Goal: Feedback & Contribution: Submit feedback/report problem

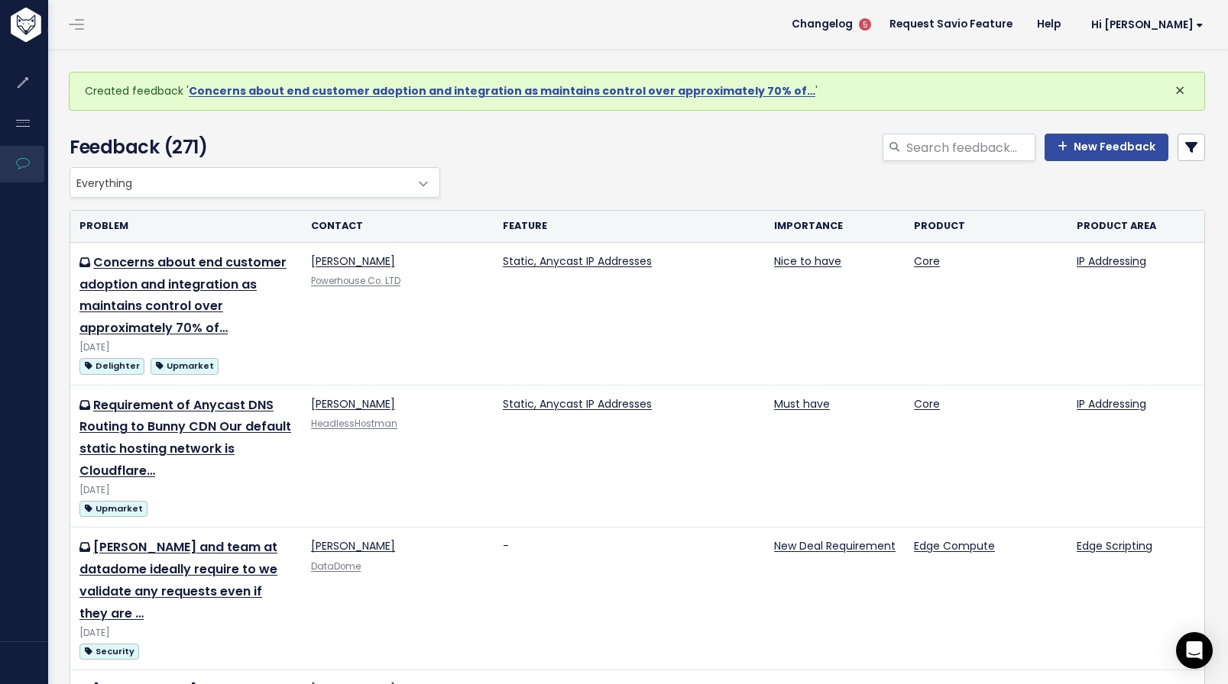
click at [1159, 86] on button "×" at bounding box center [1179, 91] width 41 height 37
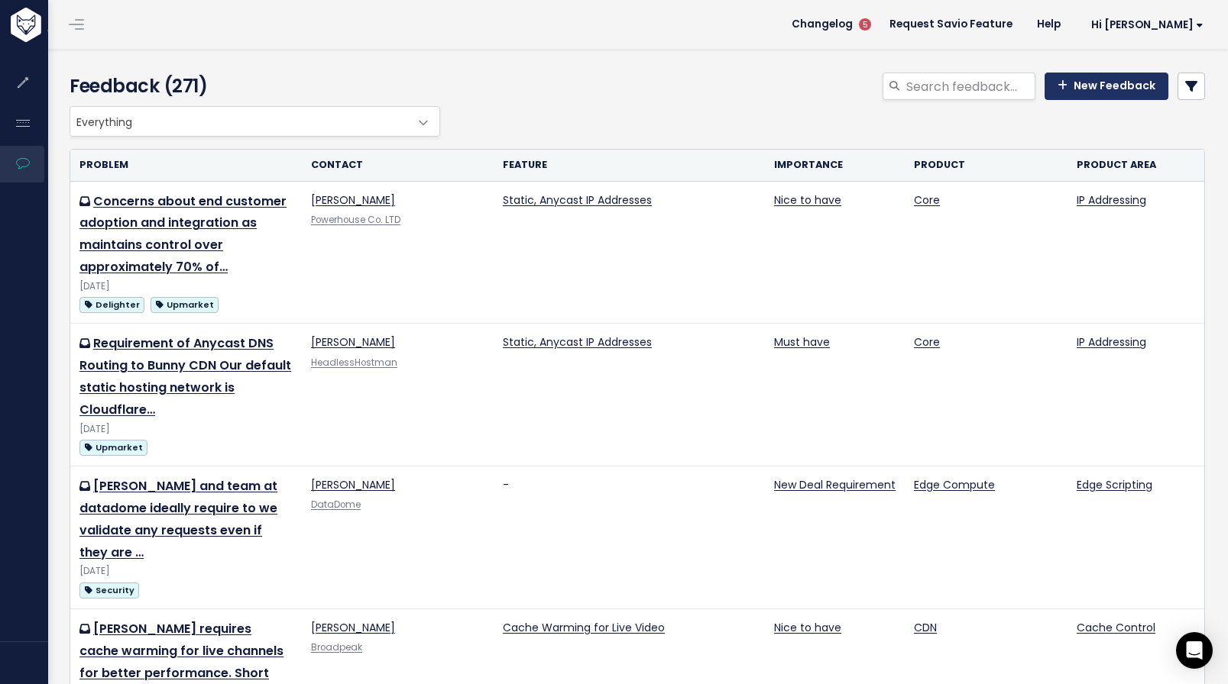
click at [1087, 92] on link "New Feedback" at bounding box center [1106, 86] width 124 height 27
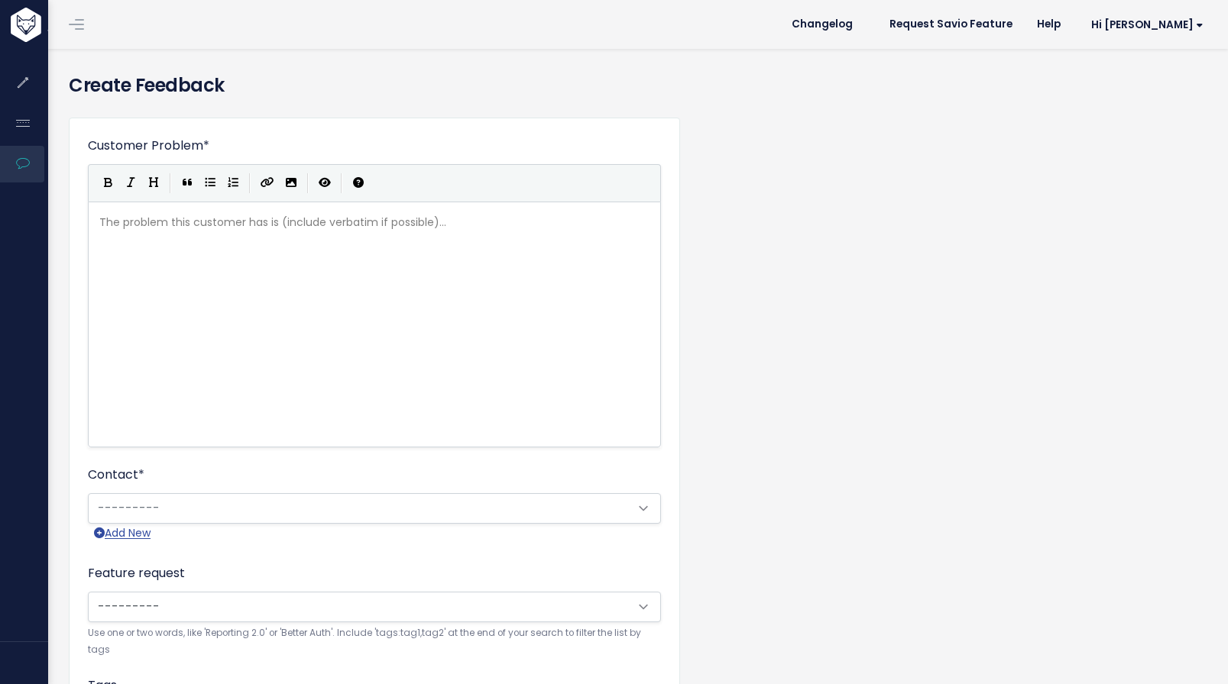
scroll to position [2, 0]
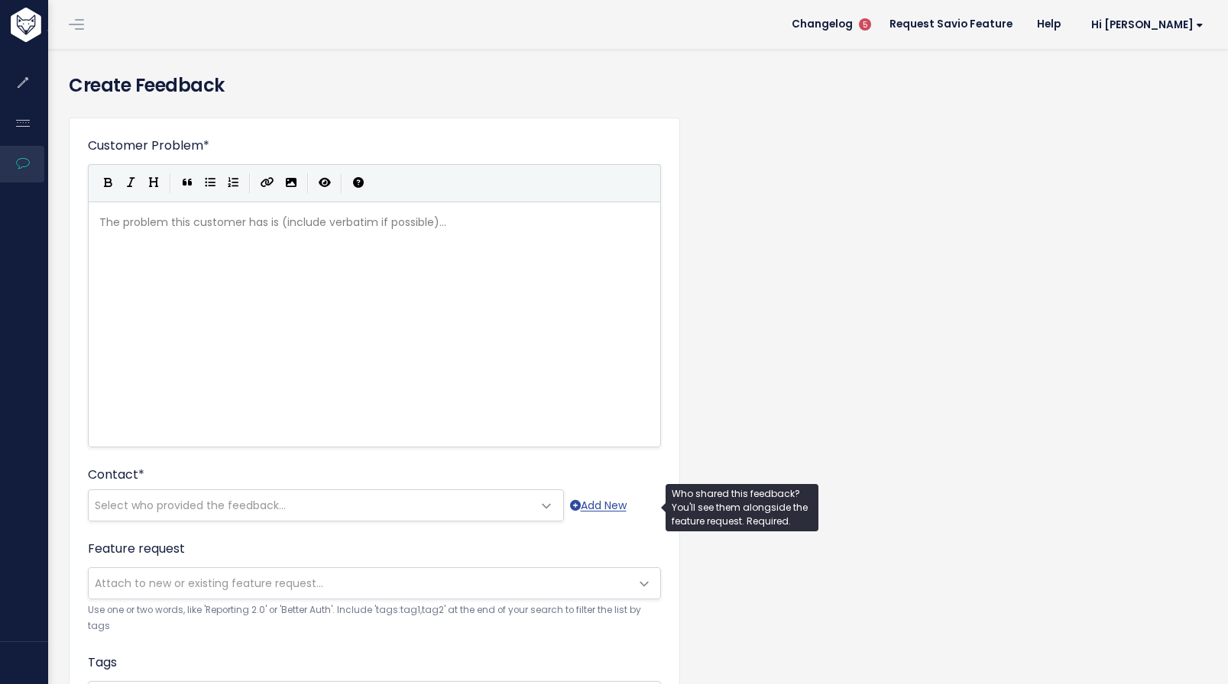
click at [386, 515] on span "Select who provided the feedback..." at bounding box center [311, 505] width 444 height 31
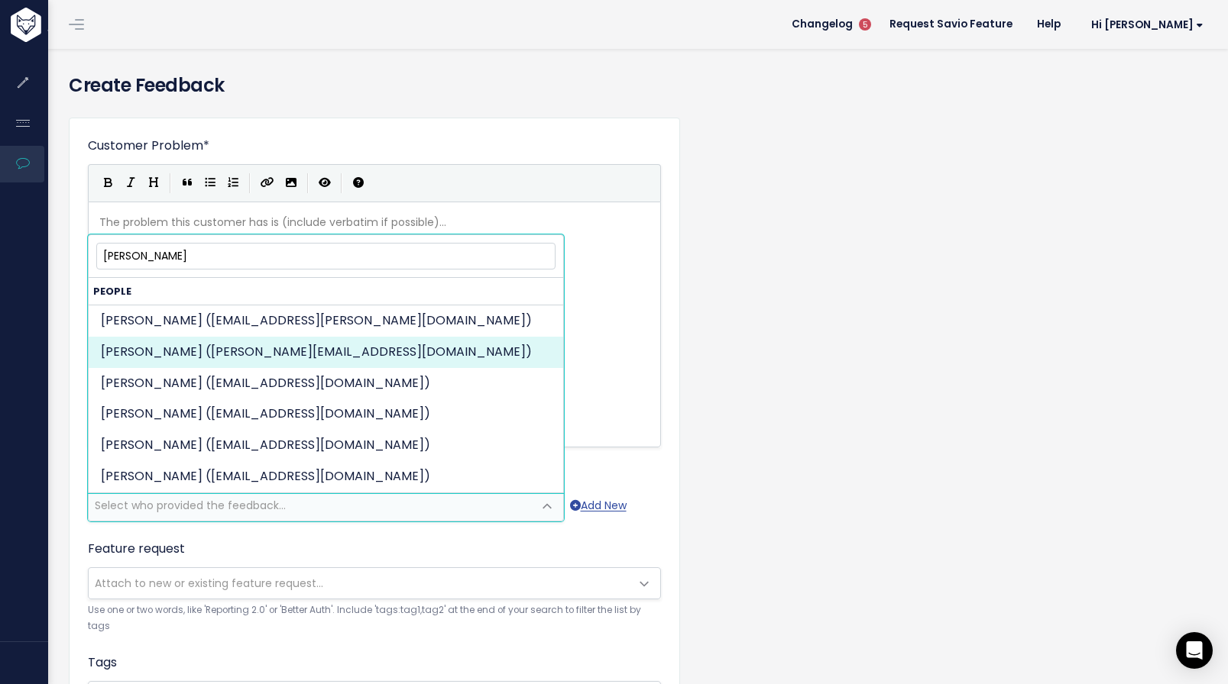
type input "Alexandre"
select select "93001744"
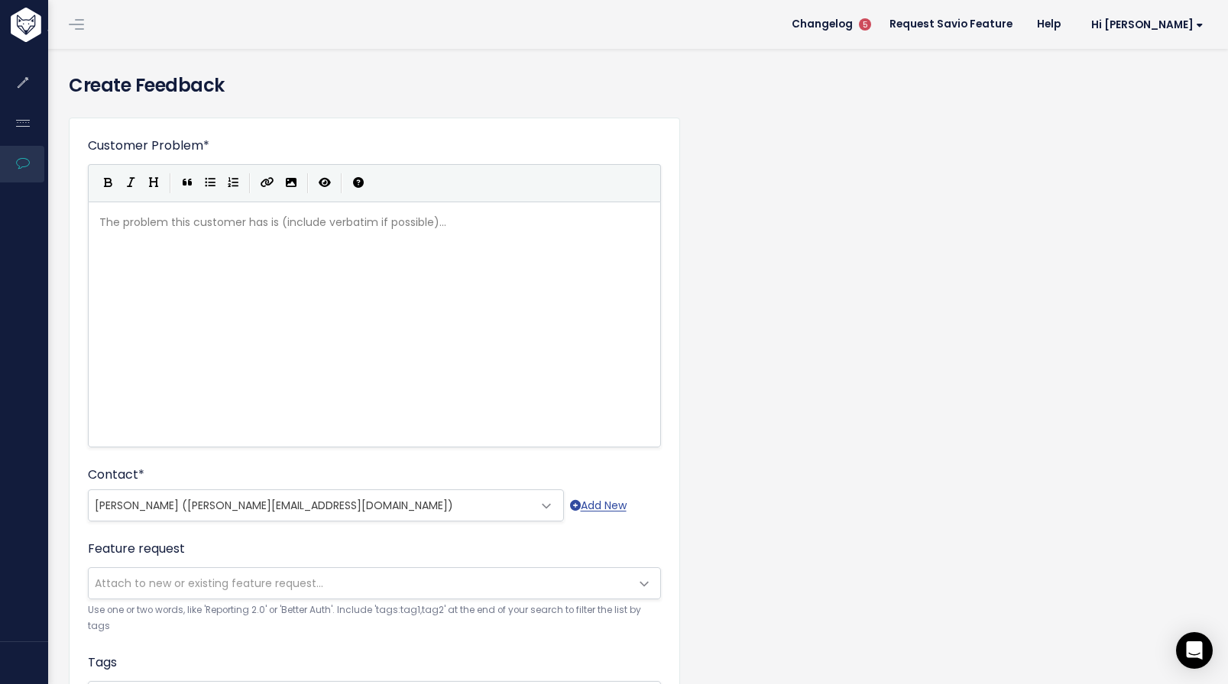
scroll to position [9, 0]
click at [244, 234] on div "The problem this customer has is (include verbatim if possible)... xxxxxxxxxx ​" at bounding box center [380, 222] width 568 height 25
type textarea "Customer has makd"
type textarea "e"
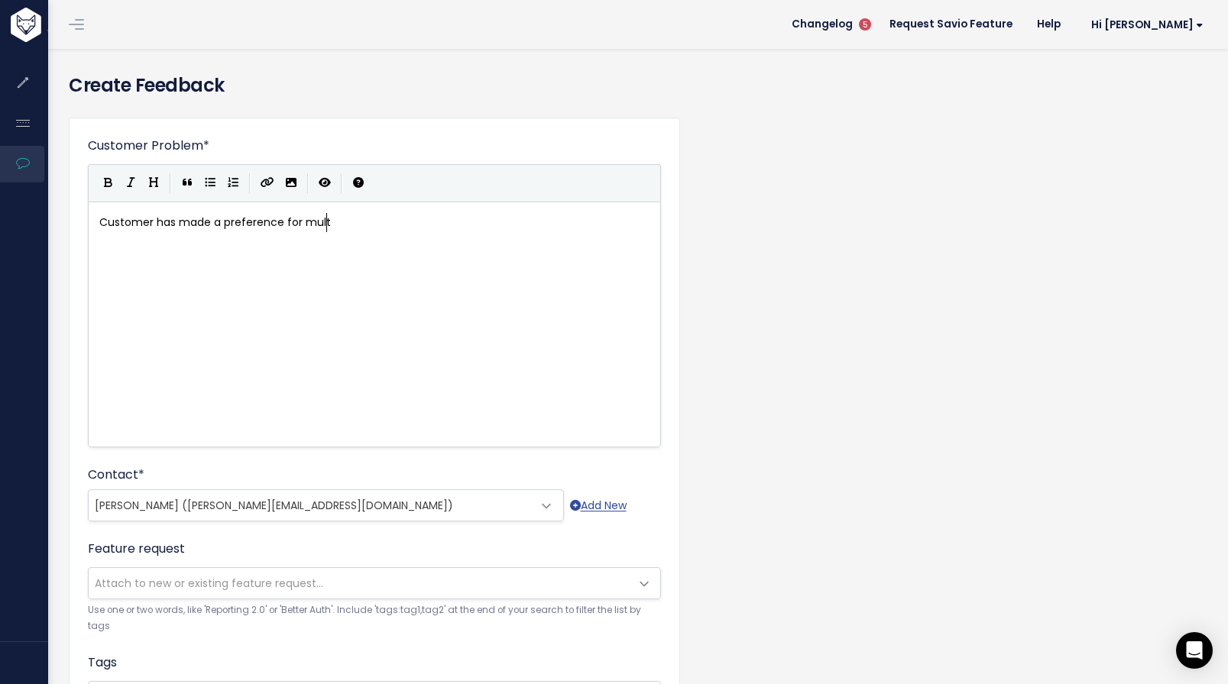
scroll to position [9, 131]
type textarea "de a preference for multitiered account structure for in house s"
type textarea "use as a whitelable /"
type textarea "e;"
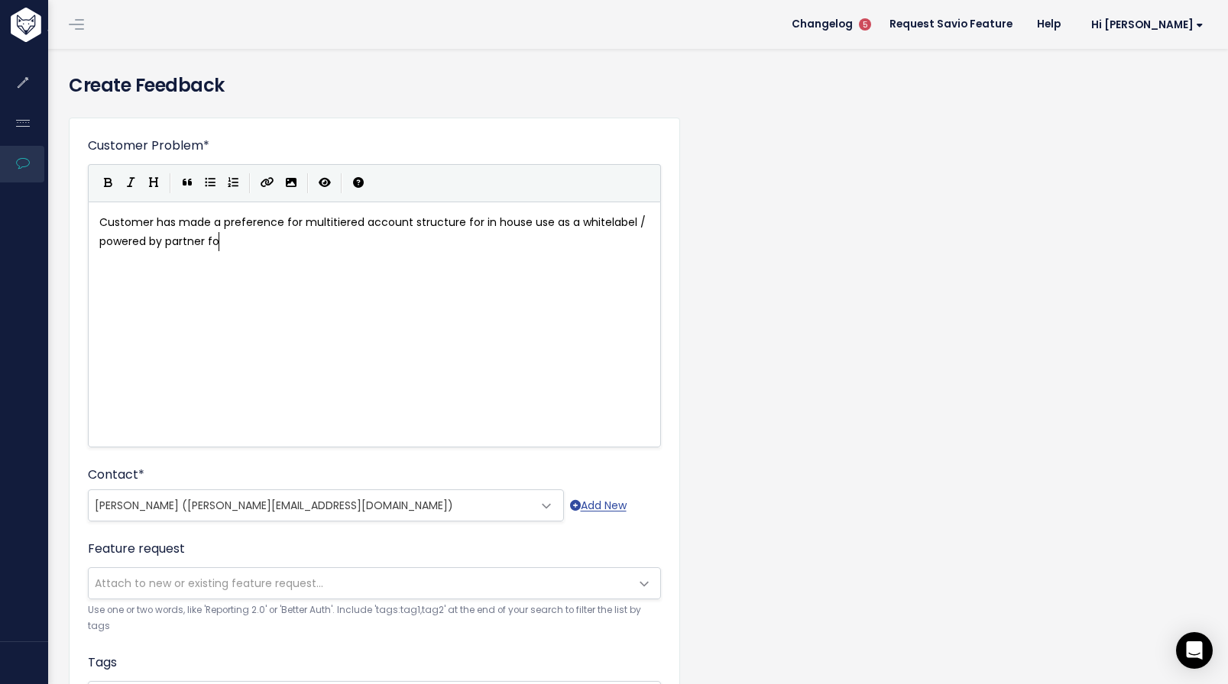
type textarea "l / powered by partner fo"
type textarea "of Fastly"
type textarea "."
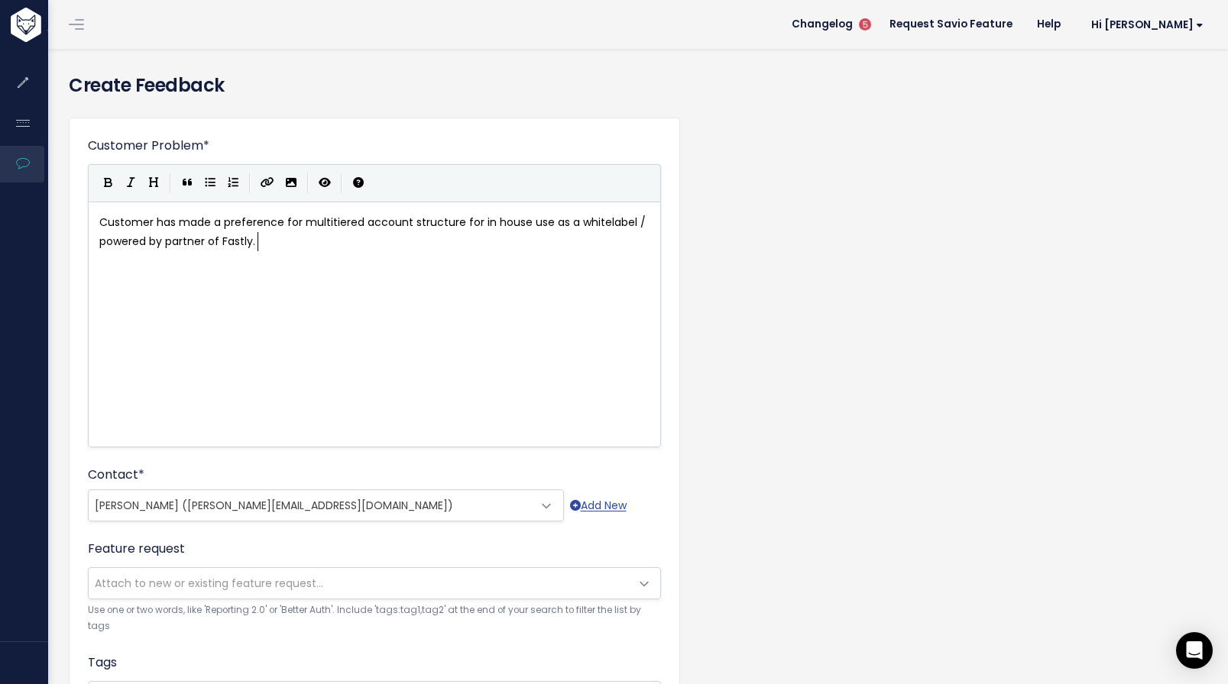
scroll to position [9, 1]
type textarea "Not a hard requirement but somehting definitely valued."
type textarea "of Fastly."
type textarea "End Partner"
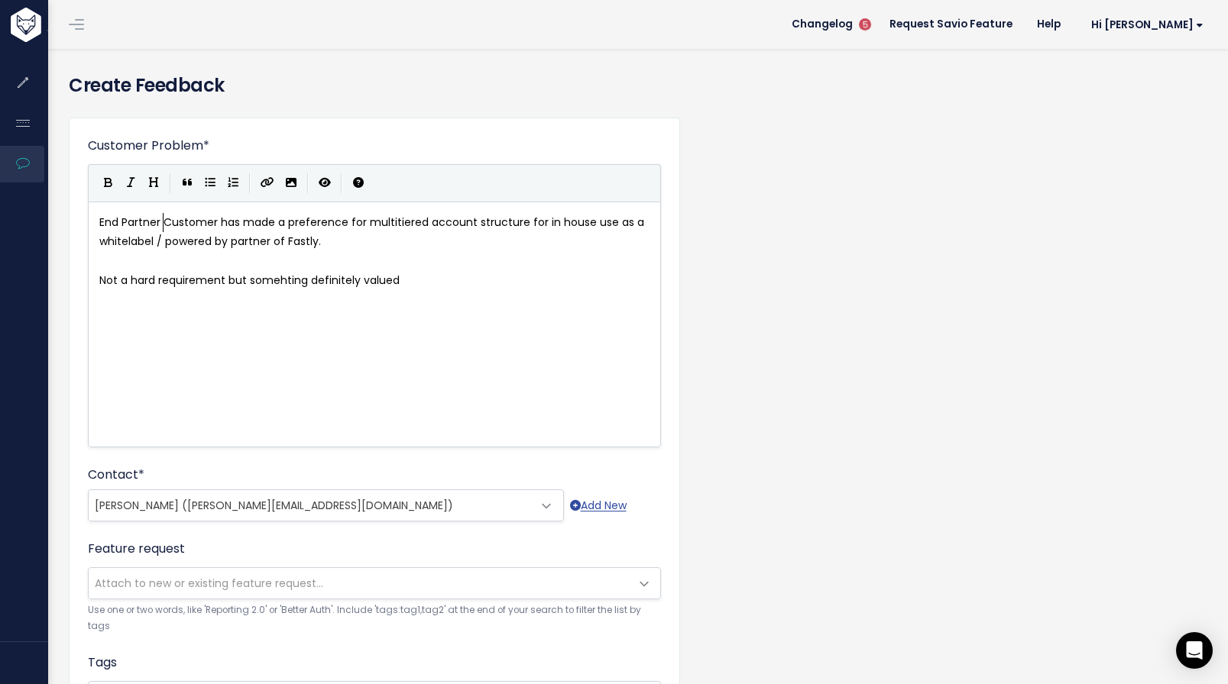
scroll to position [9, 64]
type textarea "c"
click at [452, 286] on pre "Not a hard requirement but somehting definitely valued" at bounding box center [380, 280] width 568 height 19
type textarea "."
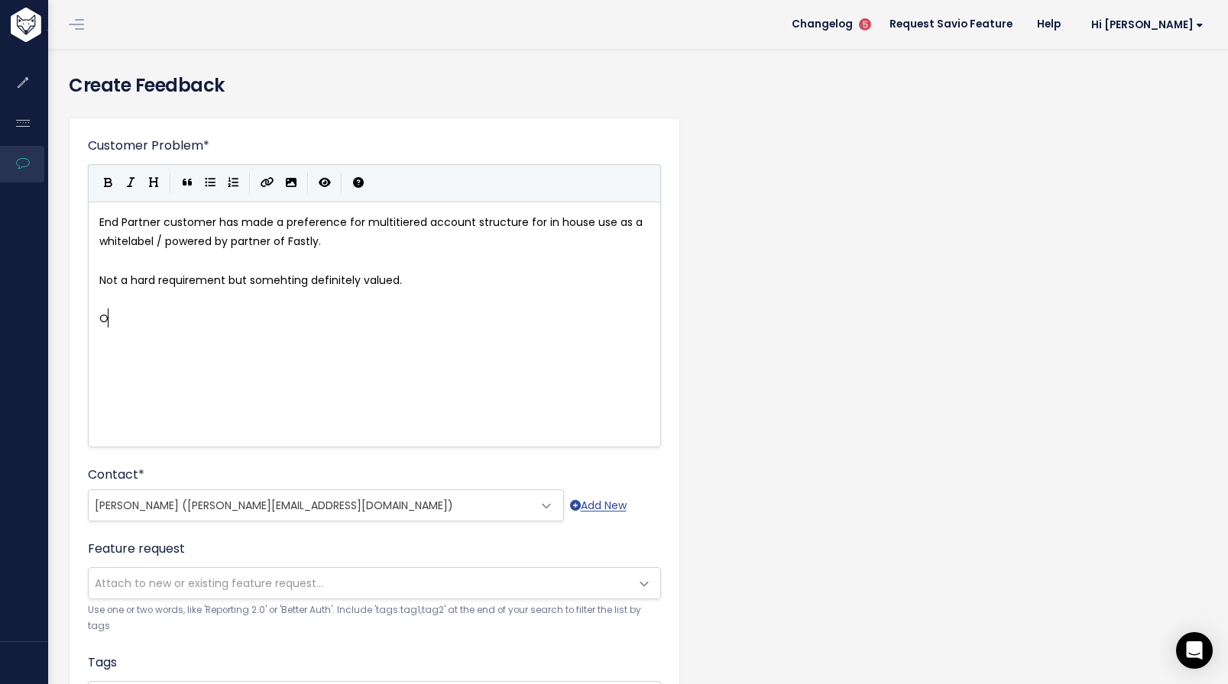
type textarea "Ot"
type textarea "As a Caa"
type textarea "IaaSP it helps them managed custoemrs"
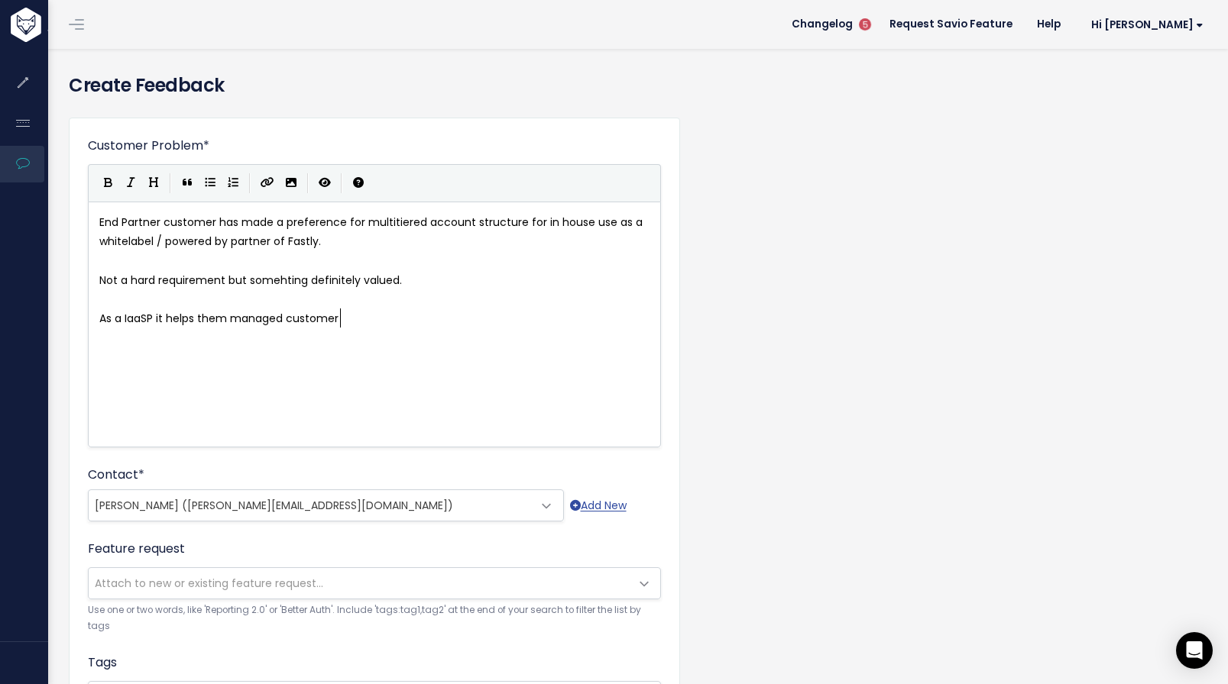
type textarea "mer w"
type textarea "s with sub"
type textarea "that utilize their platform for their wn"
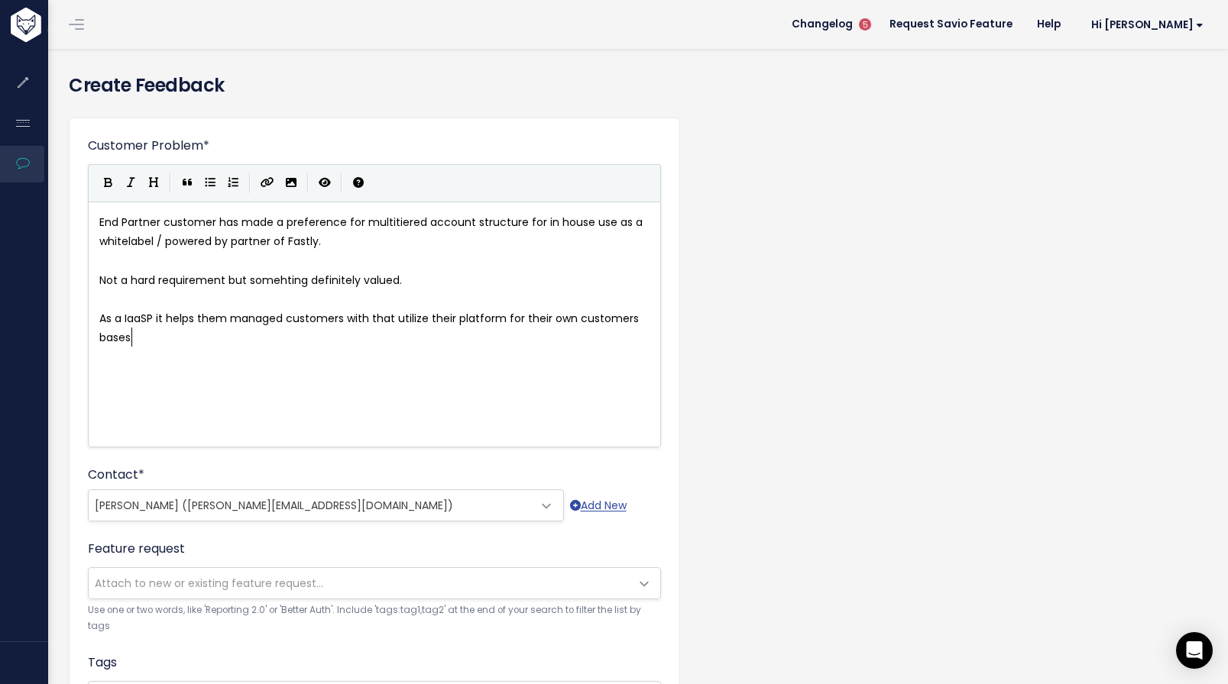
scroll to position [9, 118]
type textarea "own customers bases."
type textarea "200 to 300"
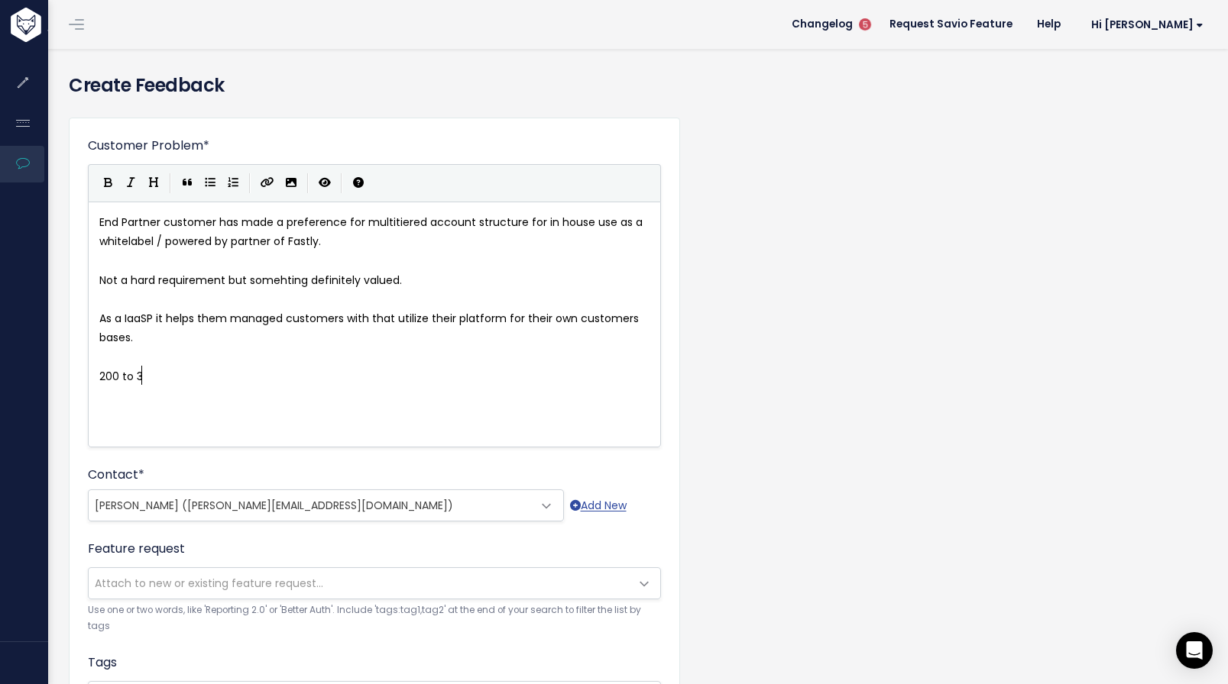
type textarea "30"
type textarea "400 customer a"
type textarea "sub accounts resuling int"
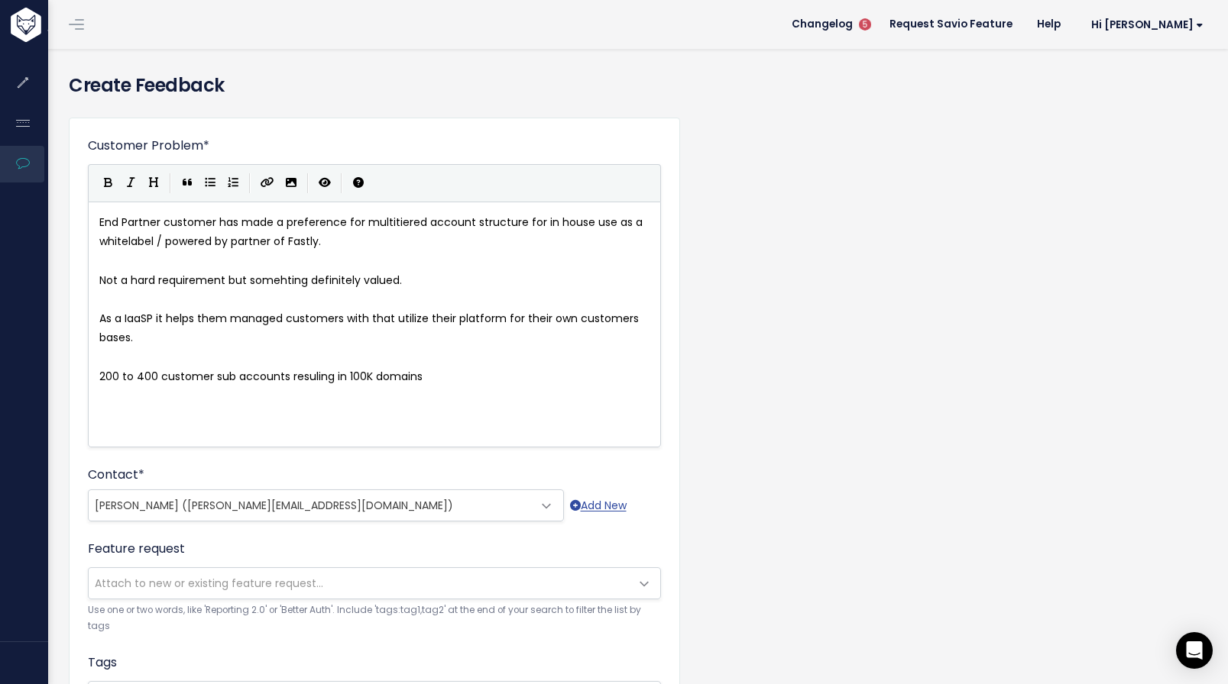
type textarea "100K domains"
click at [457, 581] on span "Attach to new or existing feature request..." at bounding box center [359, 583] width 541 height 31
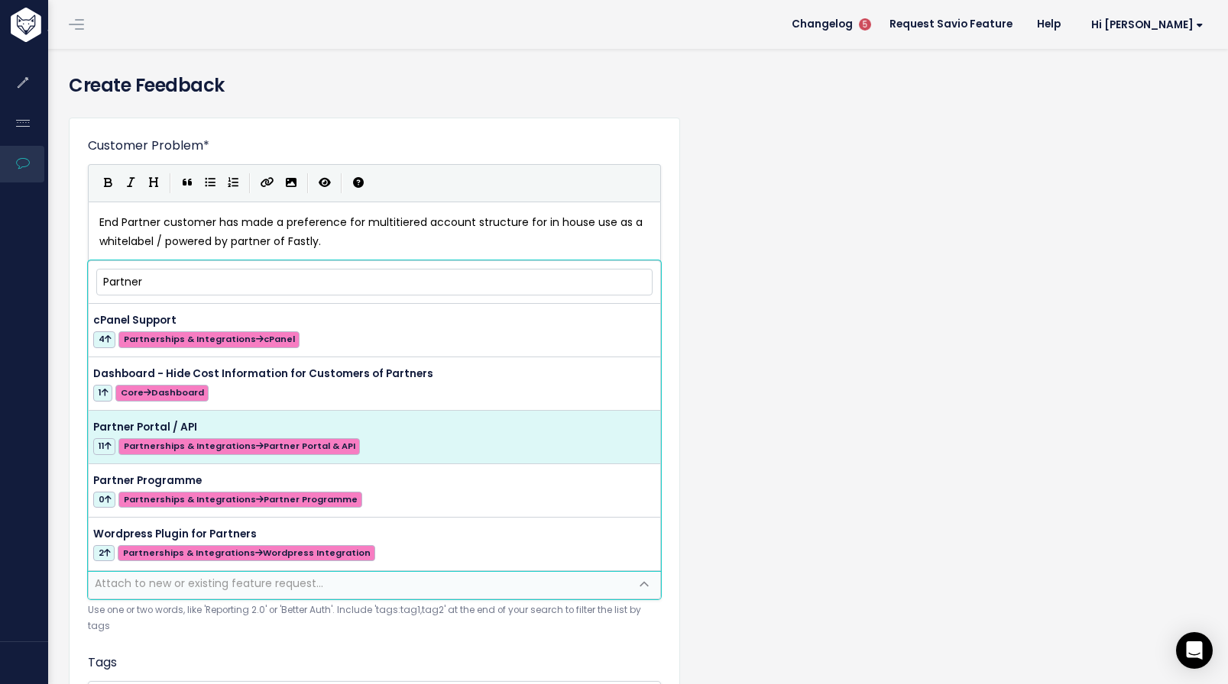
type input "Partner"
select select "46982"
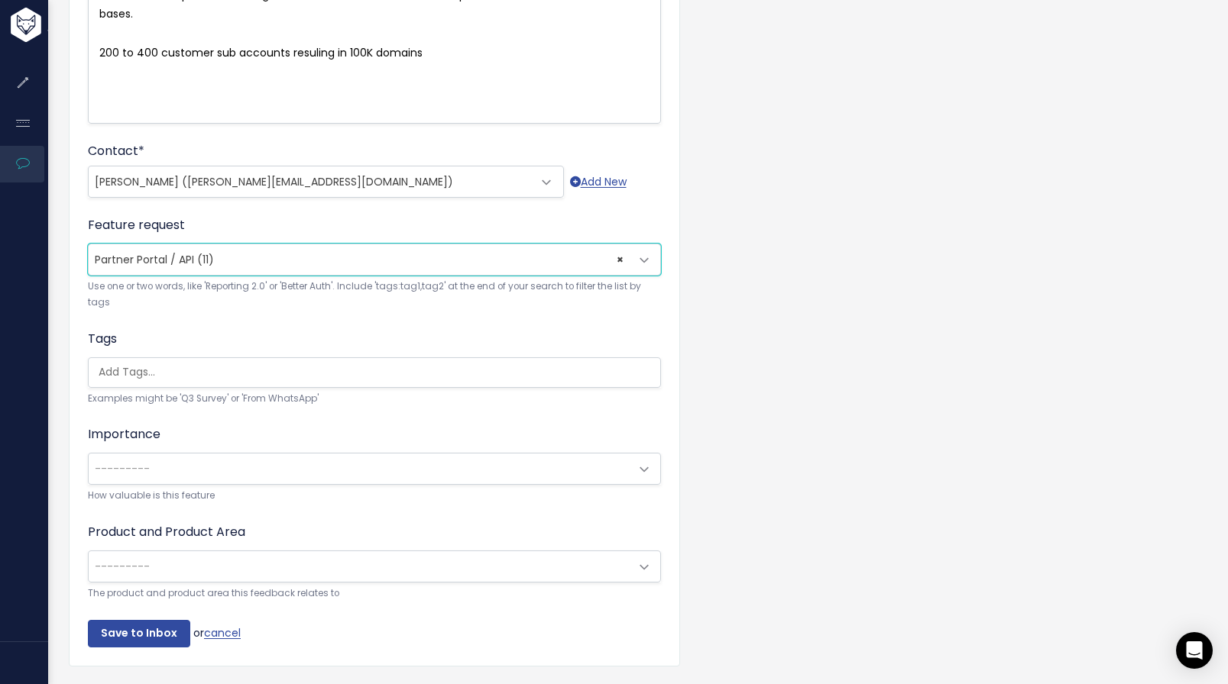
scroll to position [325, 0]
click at [373, 364] on input "search" at bounding box center [377, 372] width 571 height 16
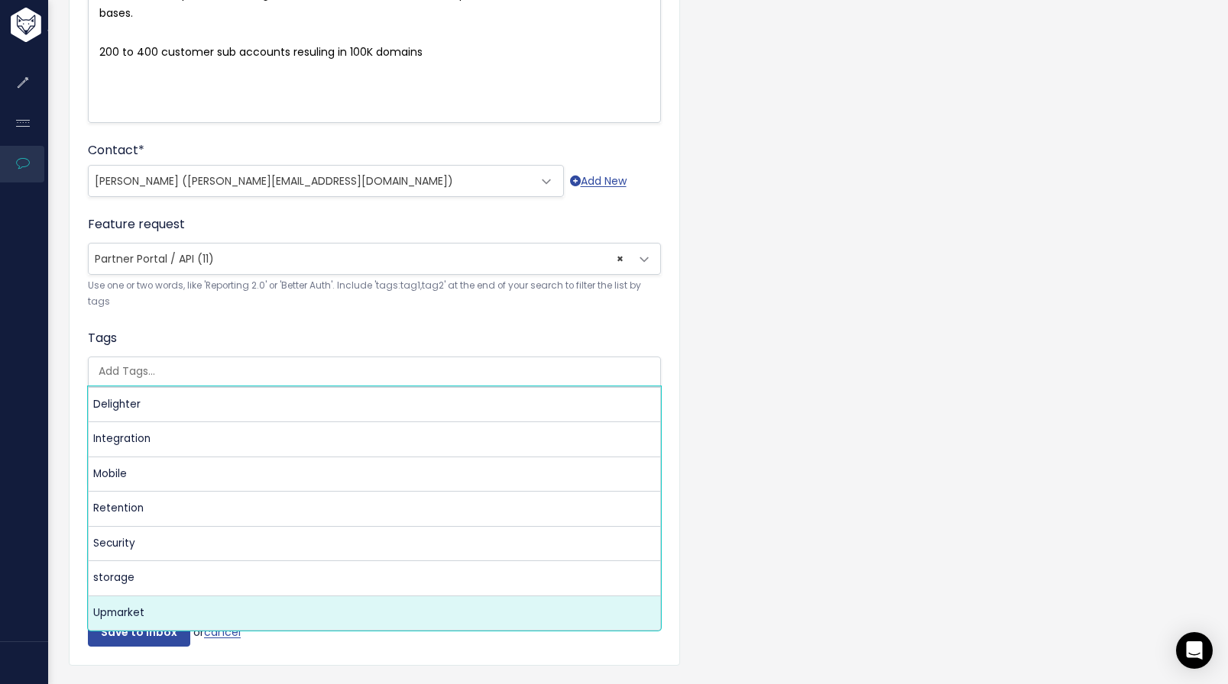
select select "9972"
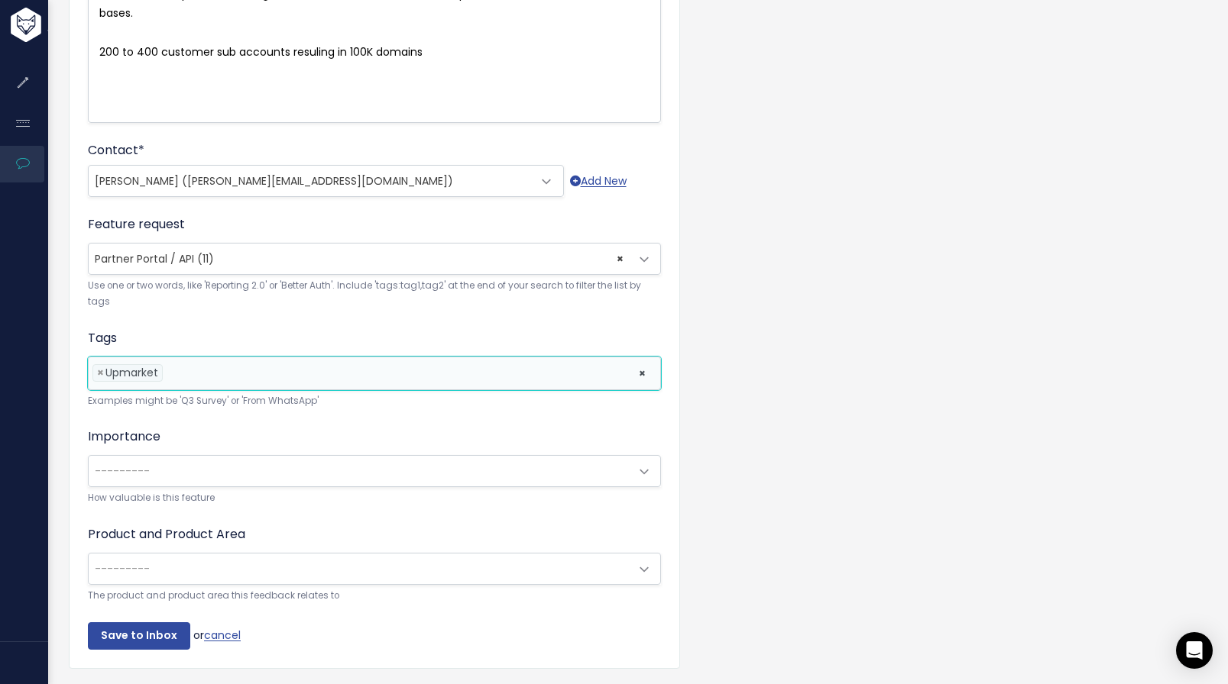
click at [280, 379] on li at bounding box center [397, 373] width 461 height 16
click at [225, 462] on span "---------" at bounding box center [359, 471] width 541 height 31
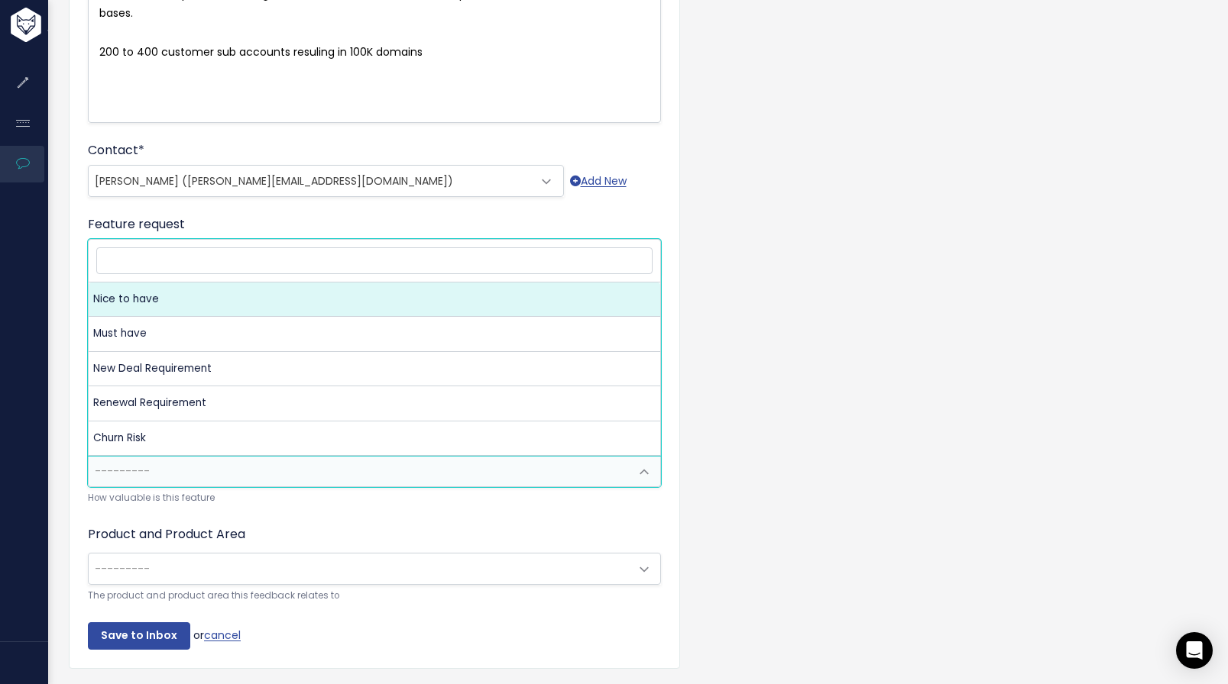
select select "NICE_TO_HAVE"
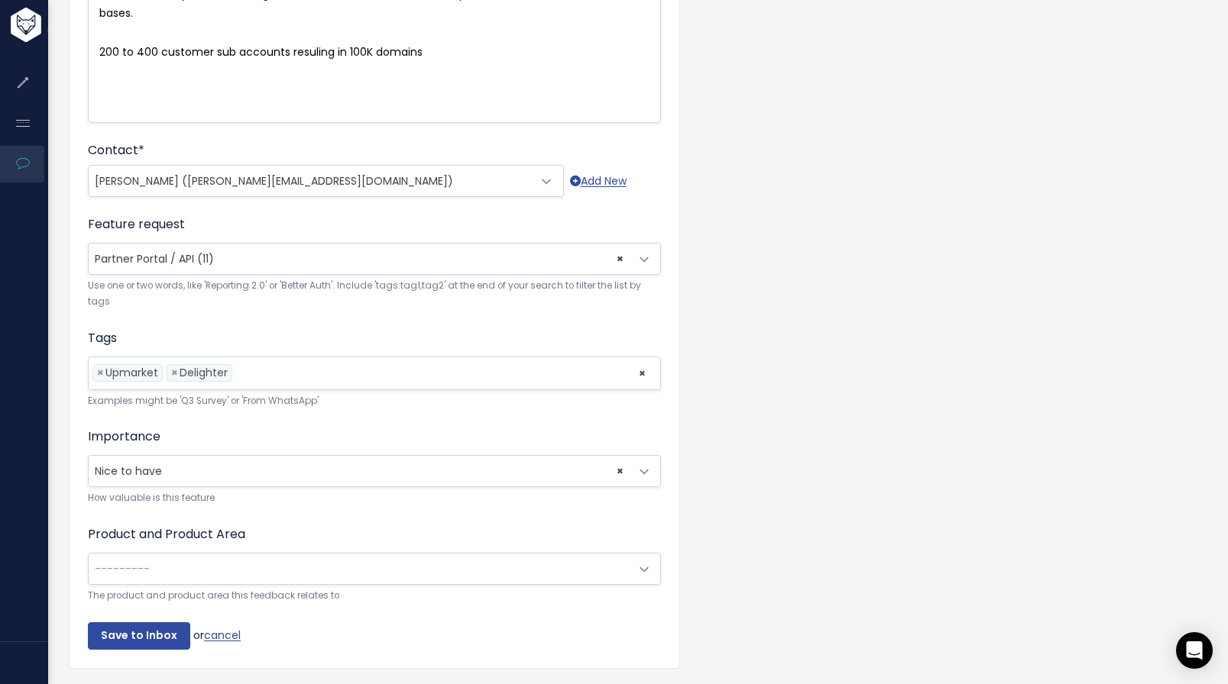
click at [238, 589] on small "The product and product area this feedback relates to" at bounding box center [374, 596] width 573 height 16
click at [235, 578] on span "---------" at bounding box center [359, 569] width 541 height 31
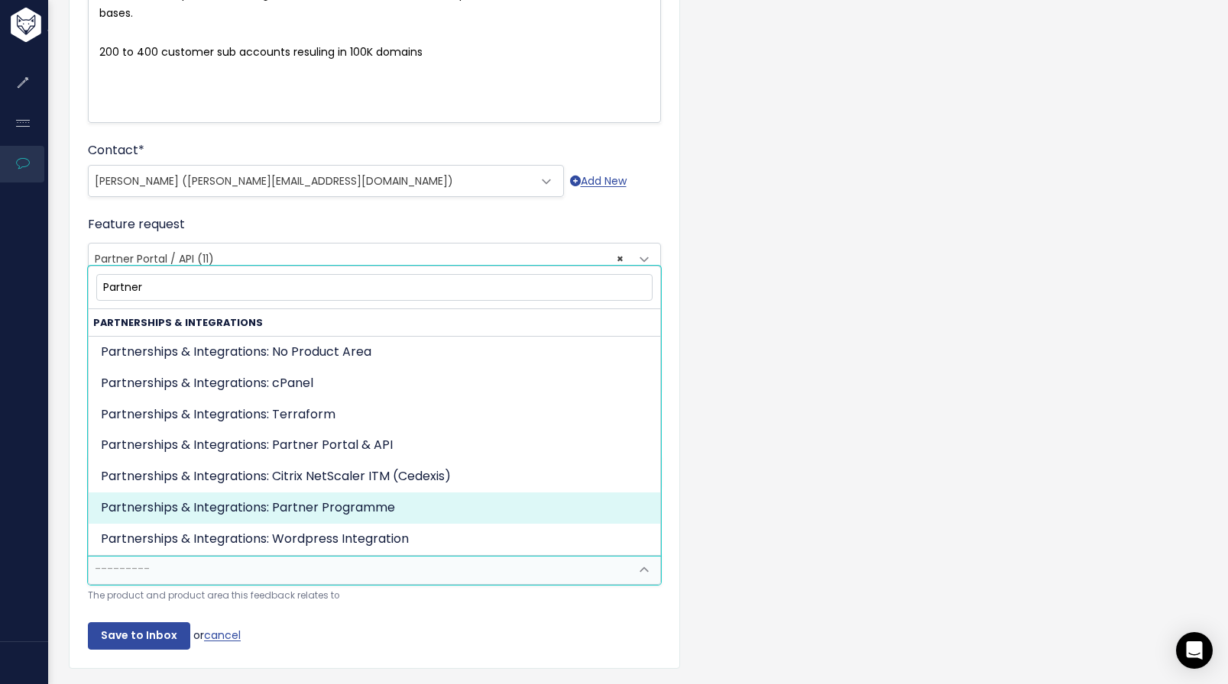
type input "Partner"
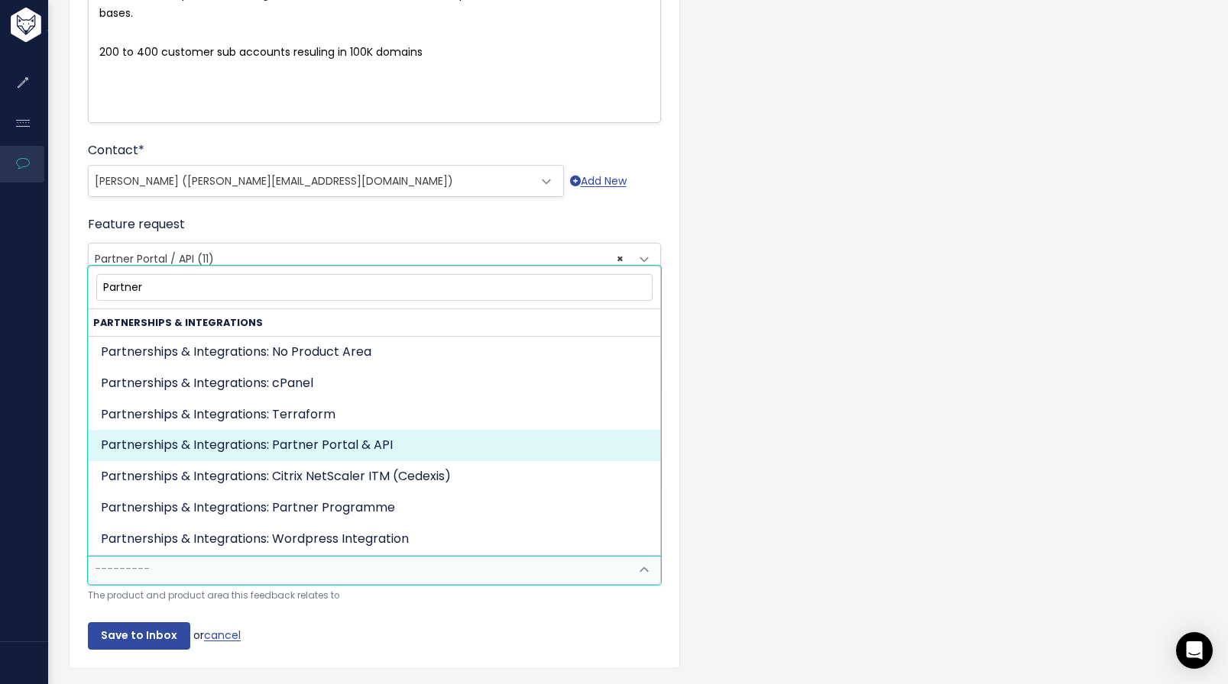
drag, startPoint x: 258, startPoint y: 506, endPoint x: 214, endPoint y: 447, distance: 74.2
select select "PARTNERSHIPS:PARTNER_PORTAL"
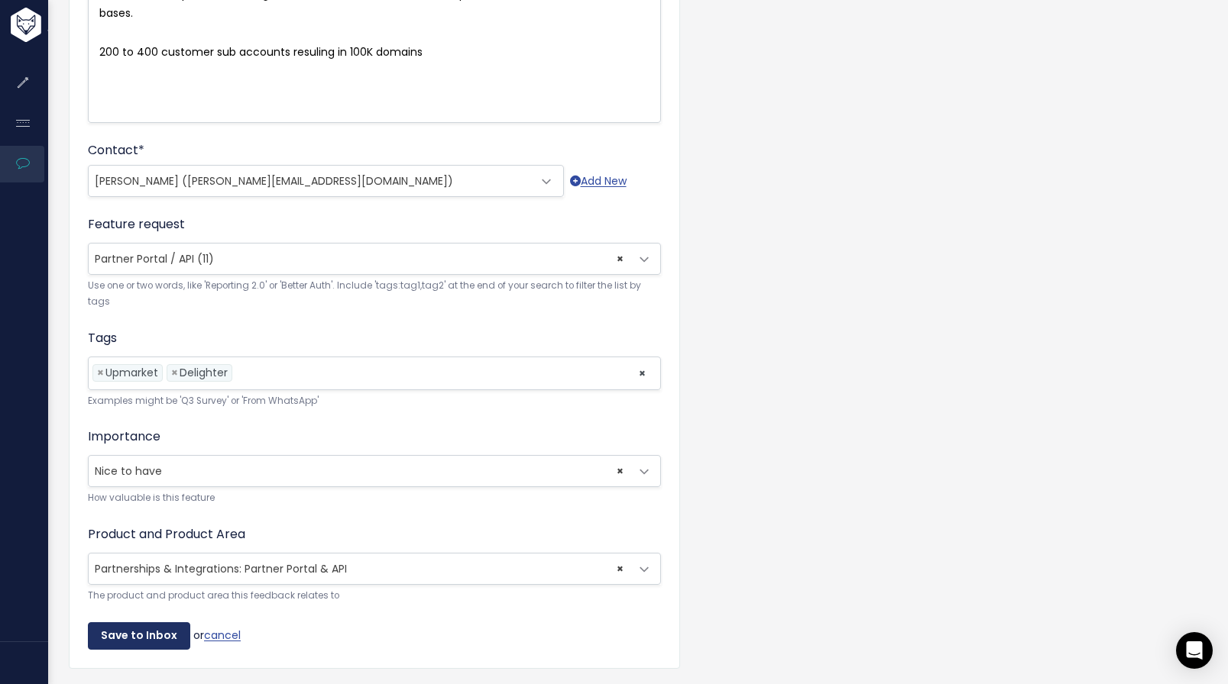
click at [134, 638] on input "Save to Inbox" at bounding box center [139, 636] width 102 height 27
